Goal: Transaction & Acquisition: Purchase product/service

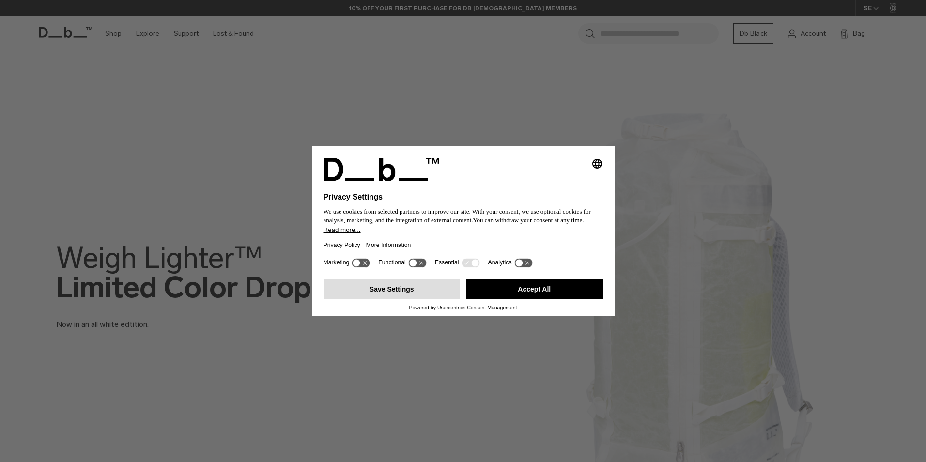
click at [402, 288] on button "Save Settings" at bounding box center [391, 288] width 137 height 19
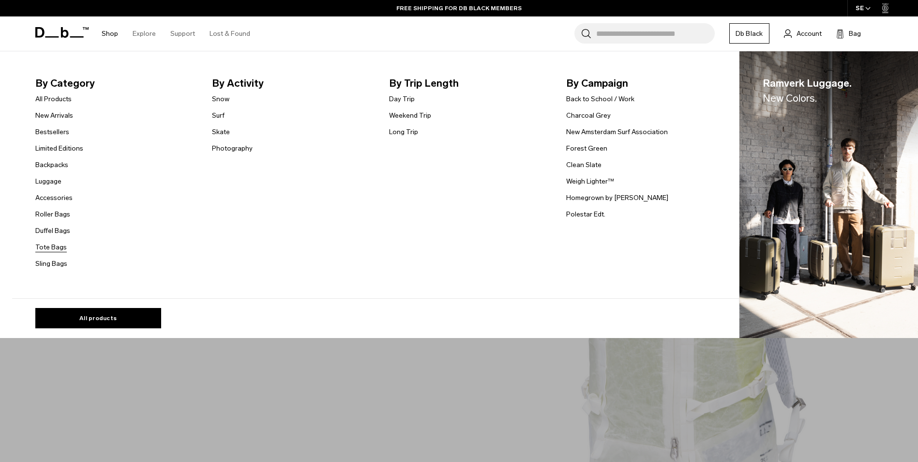
click at [64, 244] on link "Tote Bags" at bounding box center [50, 247] width 31 height 10
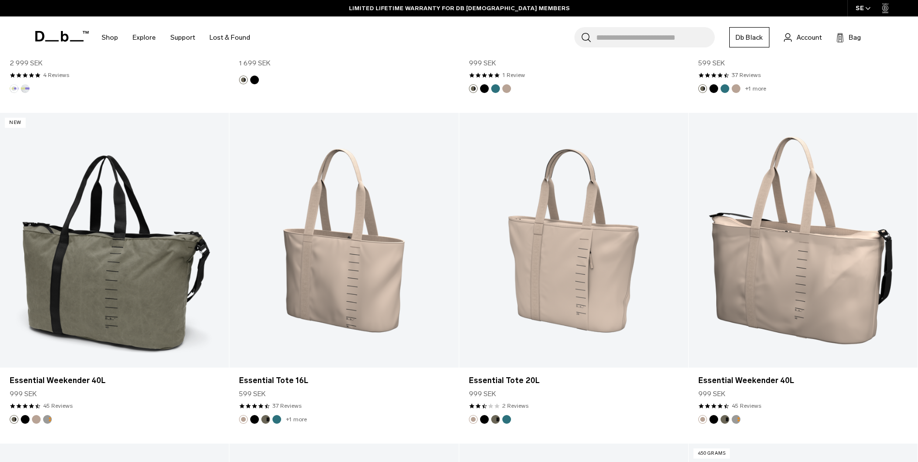
scroll to position [872, 0]
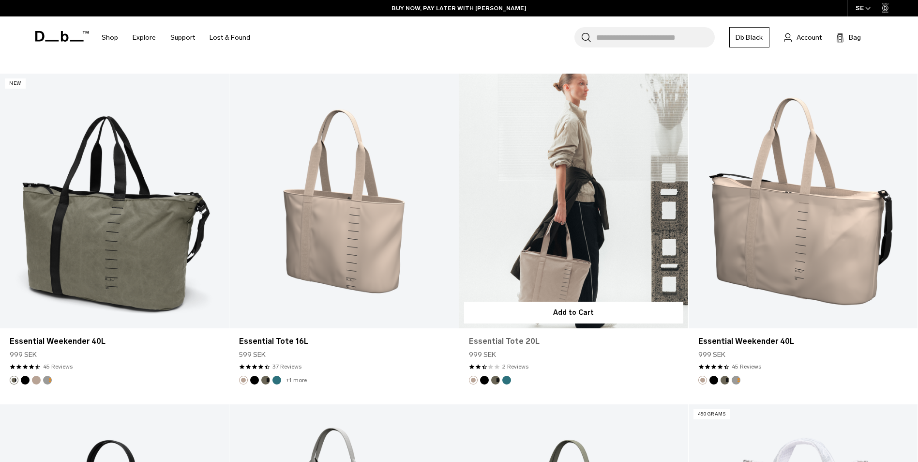
click at [501, 337] on link "Essential Tote 20L" at bounding box center [574, 342] width 210 height 12
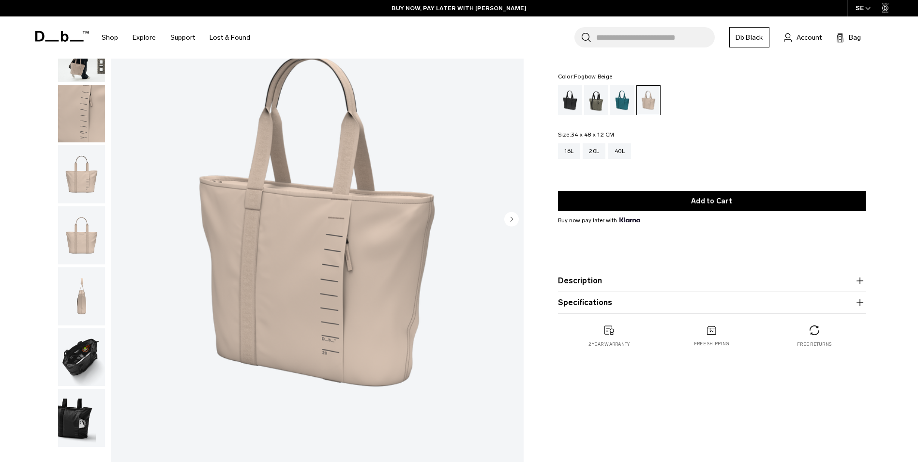
scroll to position [194, 0]
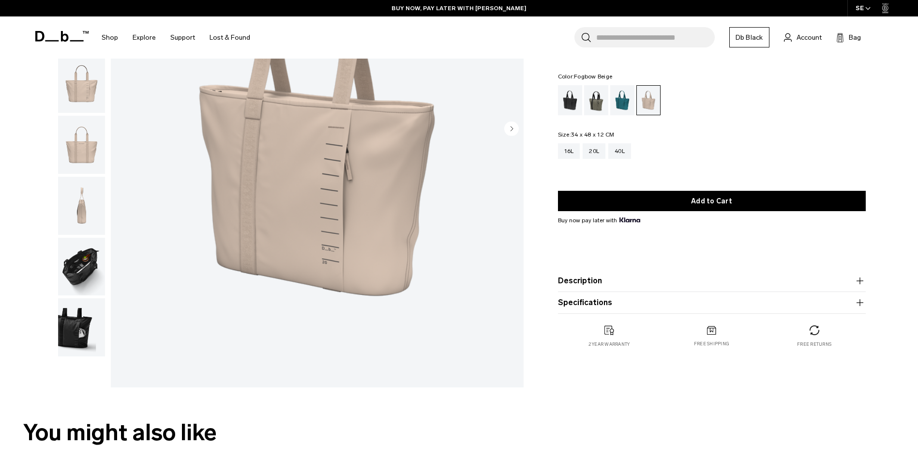
click at [72, 277] on img "button" at bounding box center [81, 267] width 47 height 58
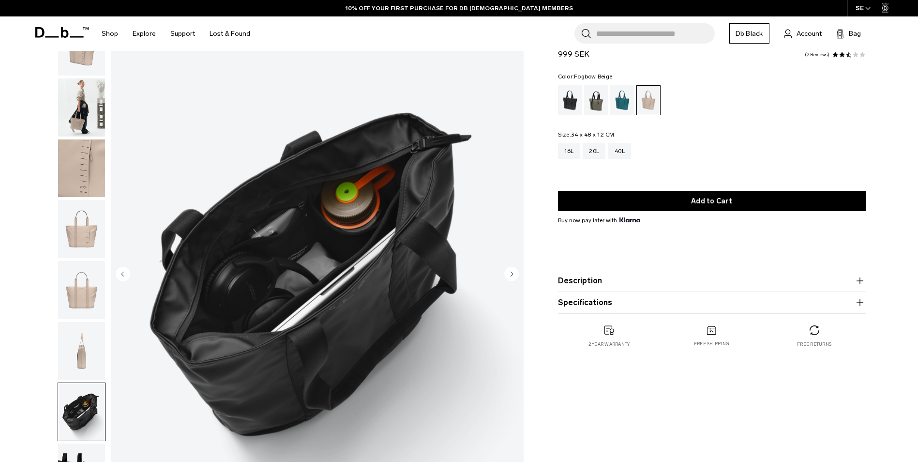
scroll to position [0, 0]
